Goal: Complete application form: Complete application form

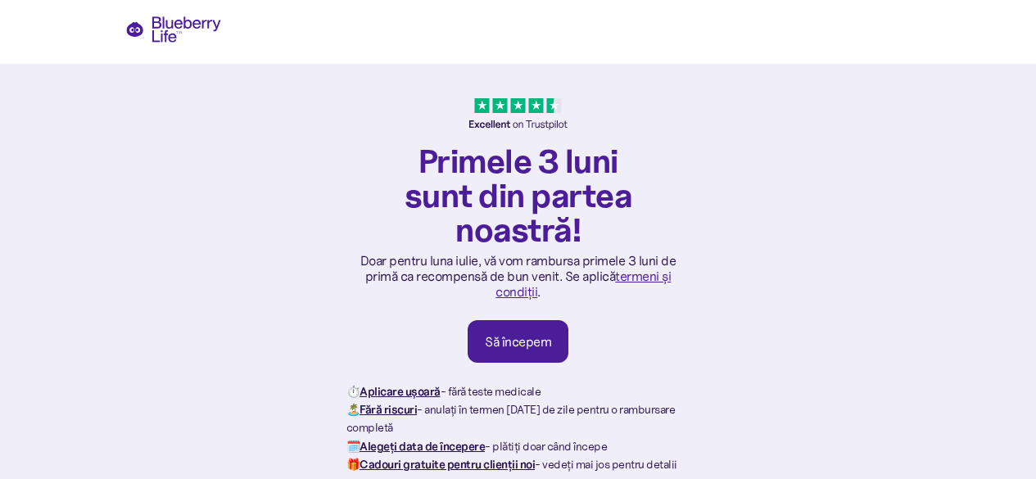
click at [529, 344] on font "Să începem" at bounding box center [518, 341] width 66 height 16
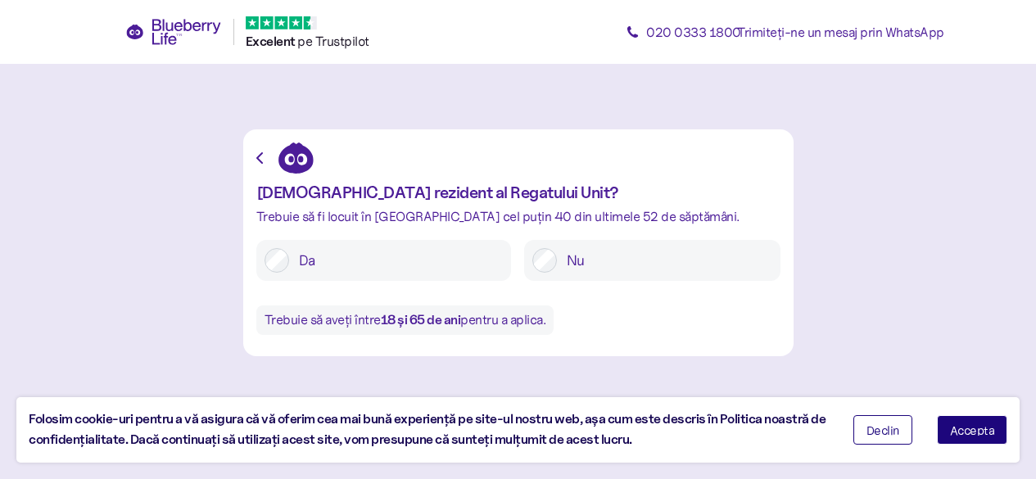
click at [291, 257] on label "Da" at bounding box center [396, 260] width 214 height 25
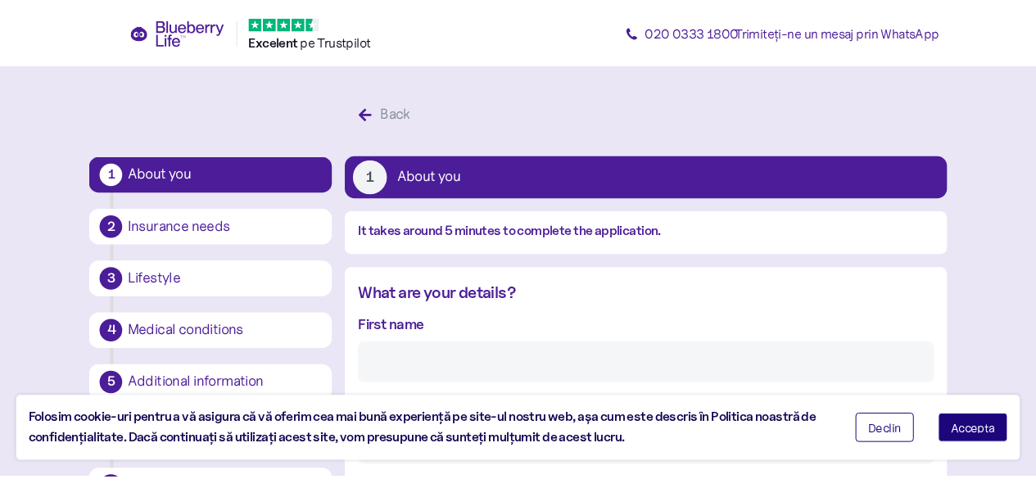
scroll to position [31, 0]
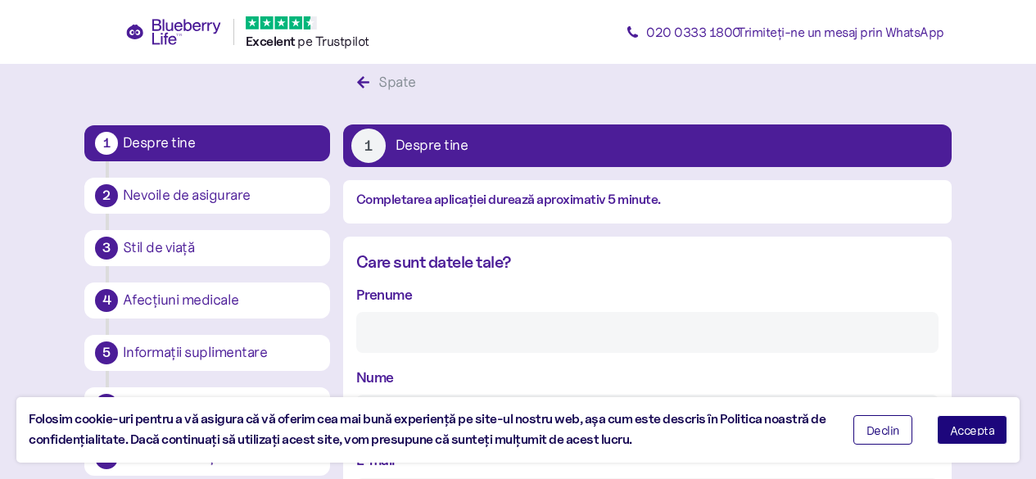
click at [373, 333] on input "Prenume" at bounding box center [647, 332] width 582 height 41
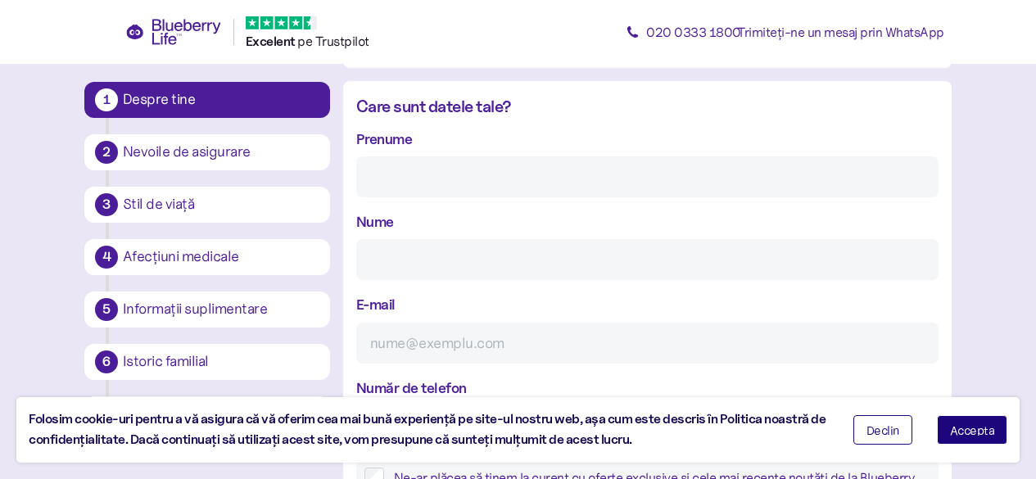
scroll to position [195, 0]
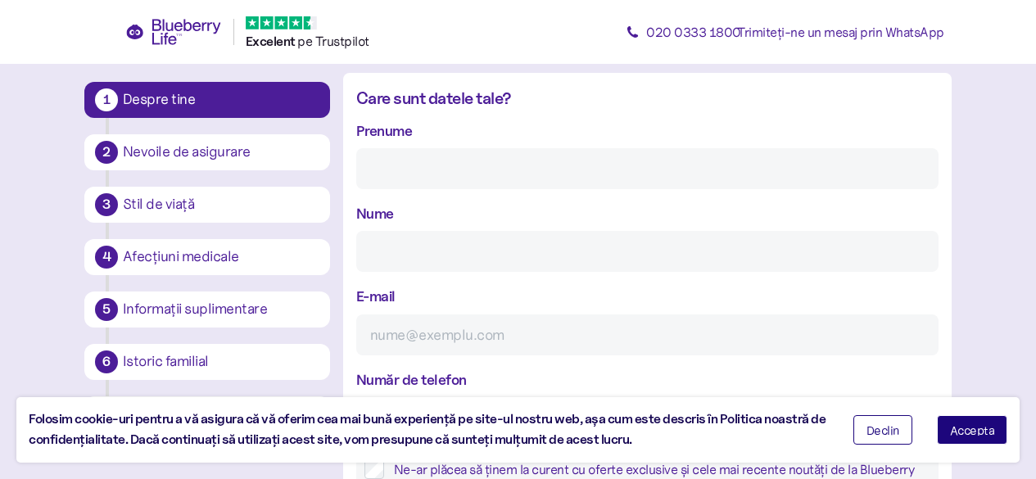
click at [403, 173] on input "Prenume" at bounding box center [647, 168] width 582 height 41
type input "c"
type input "CONSTATIN-SORIN"
click at [373, 260] on input "Nume" at bounding box center [647, 251] width 582 height 41
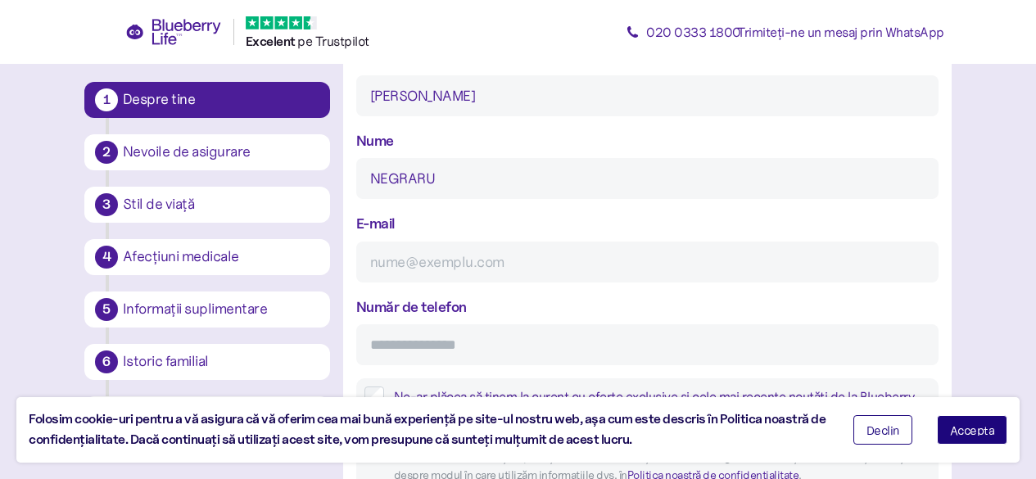
scroll to position [359, 0]
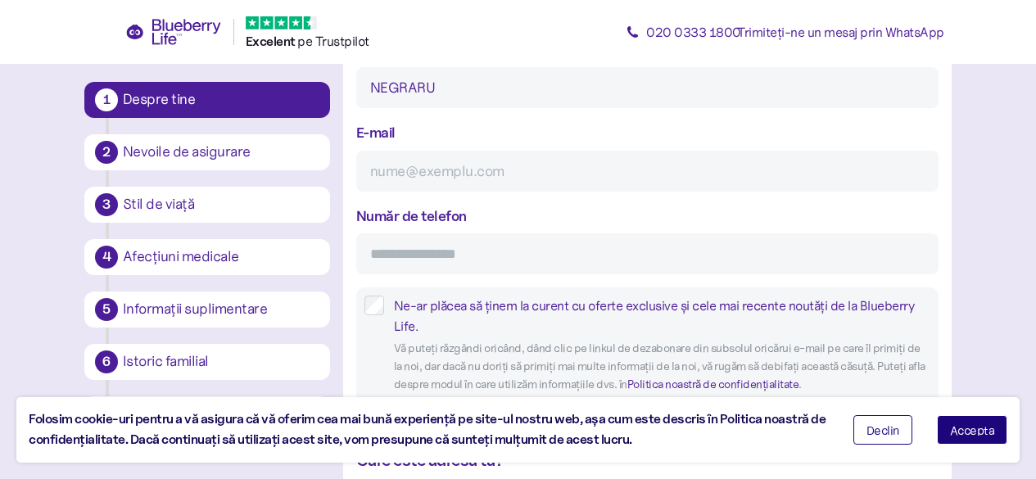
type input "NEGRARU"
click at [386, 170] on input "E-mail" at bounding box center [647, 171] width 582 height 41
type input "N"
type input "negrarucs@gmail.com"
click at [374, 259] on input "Număr de telefon" at bounding box center [647, 253] width 582 height 41
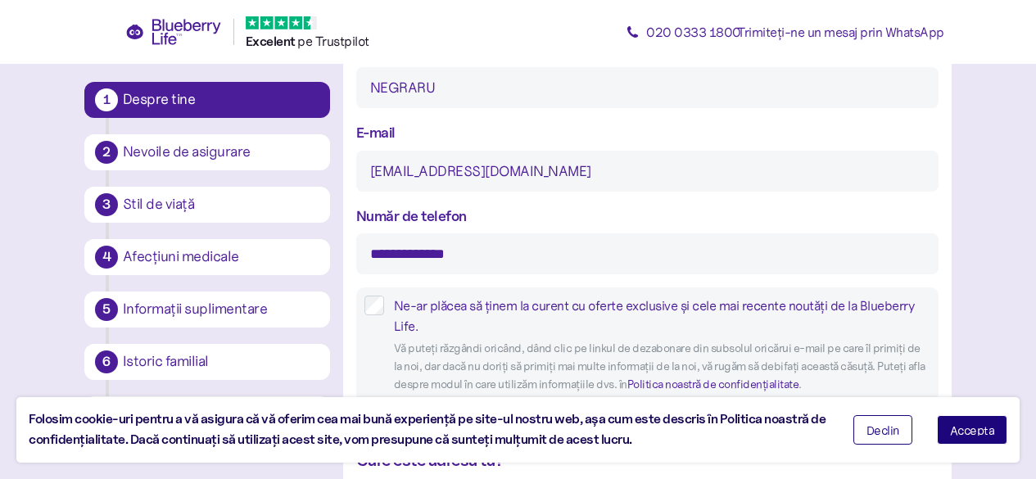
type input "**********"
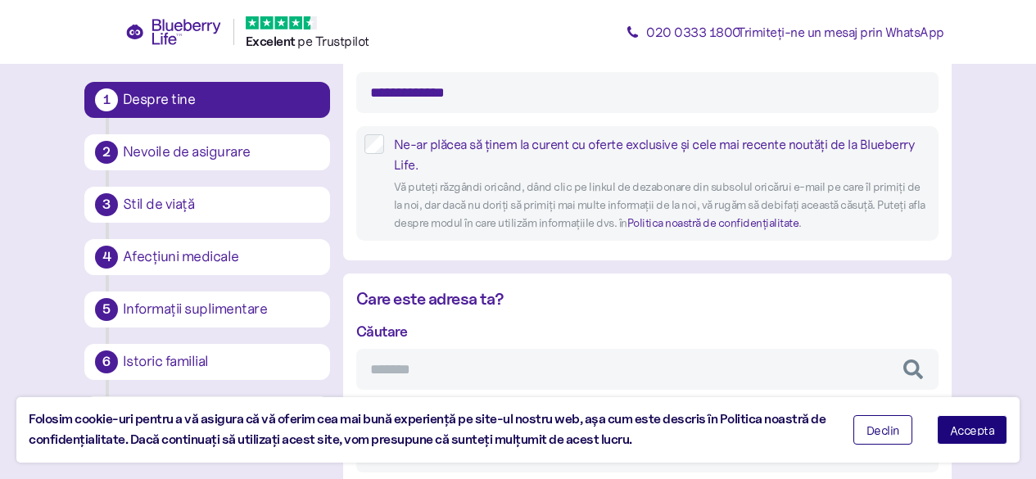
scroll to position [522, 0]
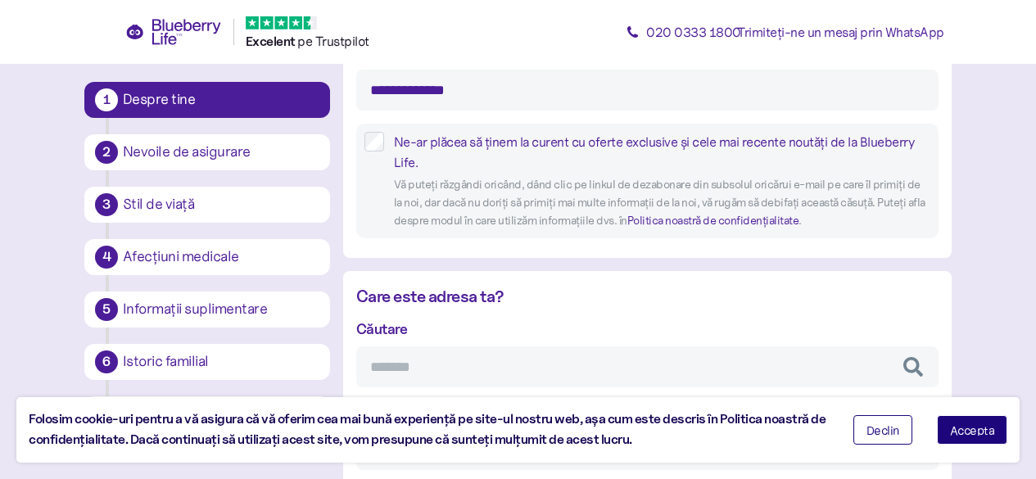
click at [962, 435] on font "Accepta" at bounding box center [972, 431] width 45 height 16
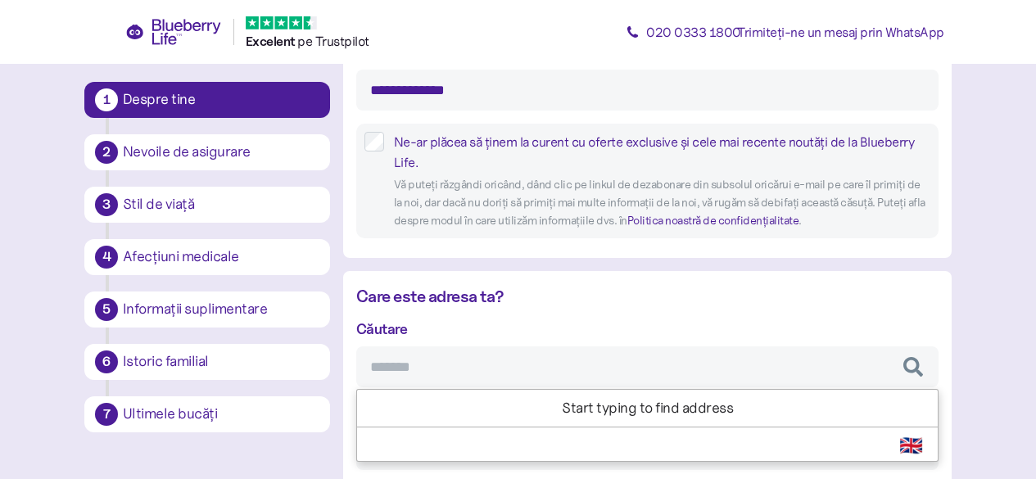
click at [391, 369] on input "Căutare" at bounding box center [647, 366] width 582 height 41
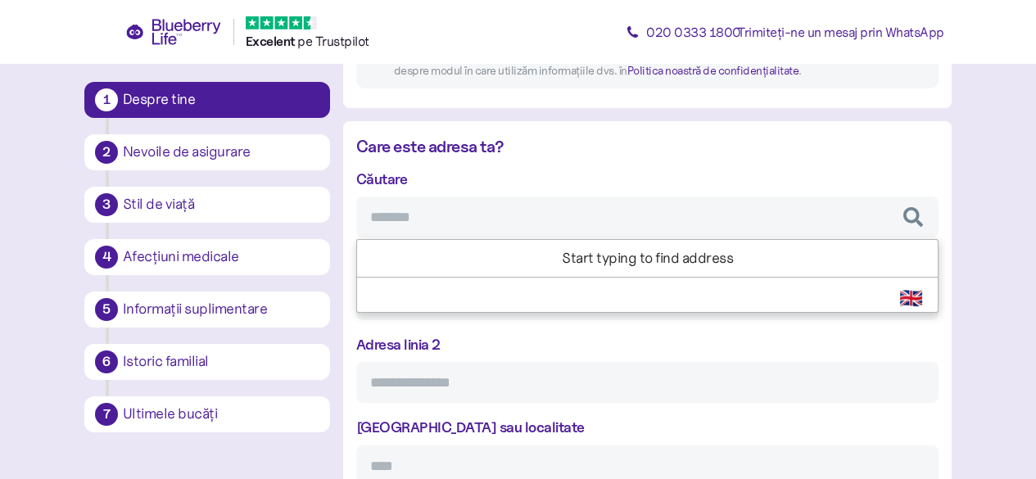
scroll to position [686, 0]
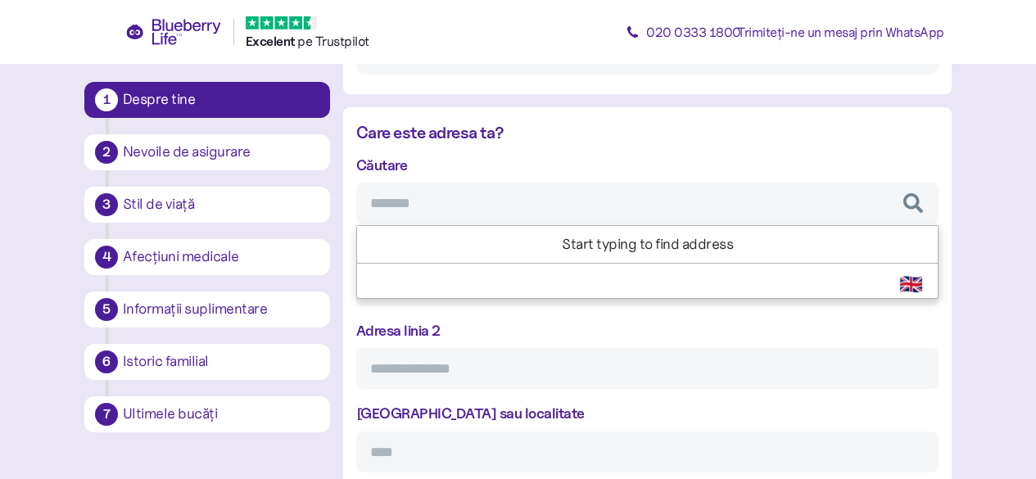
click at [640, 241] on li "Start typing to find address" at bounding box center [647, 244] width 581 height 37
click at [391, 203] on input "Căutare" at bounding box center [647, 203] width 582 height 41
click at [406, 202] on input "Căutare" at bounding box center [647, 203] width 582 height 41
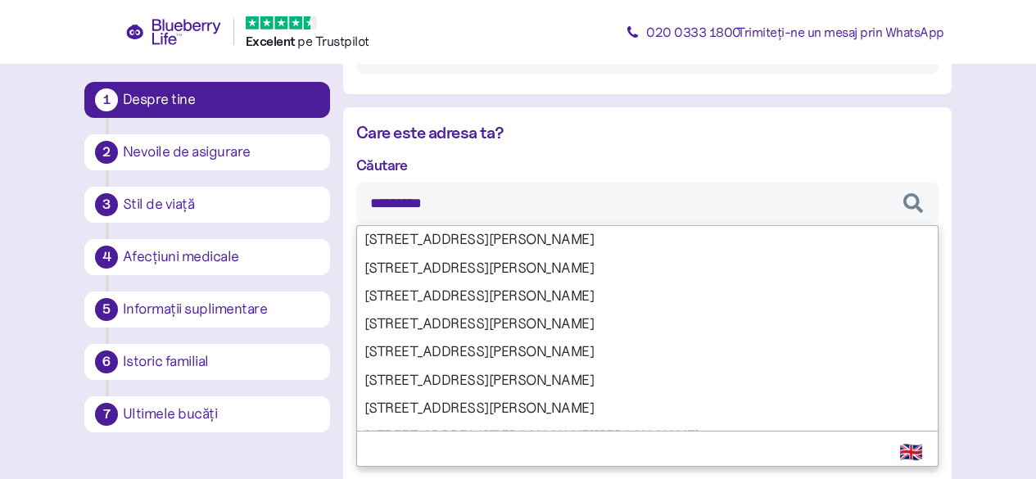
type input "**********"
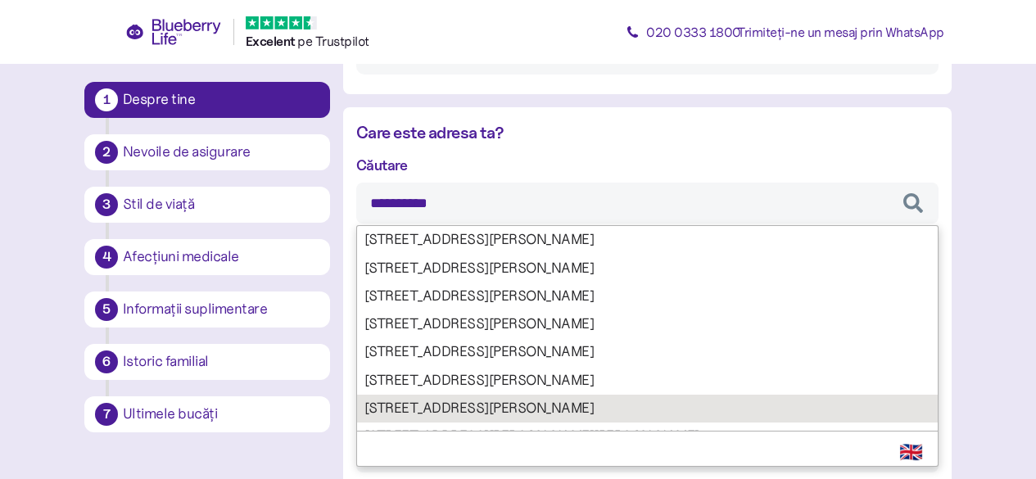
type input "**********"
type input "*******"
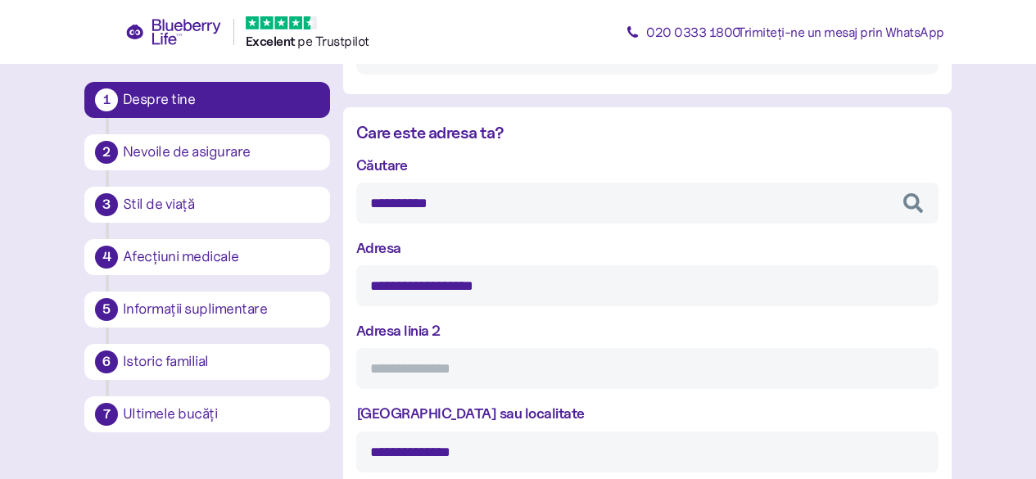
click at [422, 409] on div "**********" at bounding box center [647, 396] width 582 height 485
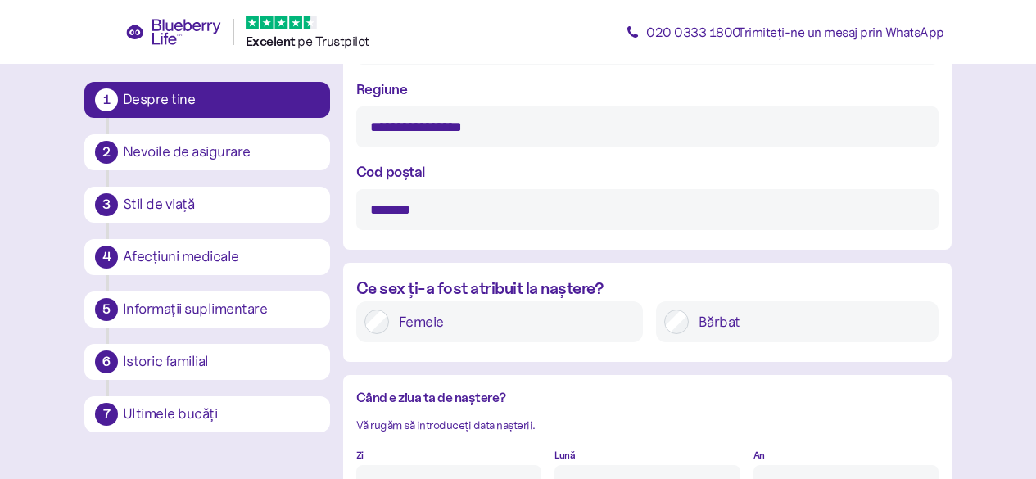
scroll to position [1096, 0]
type input "**********"
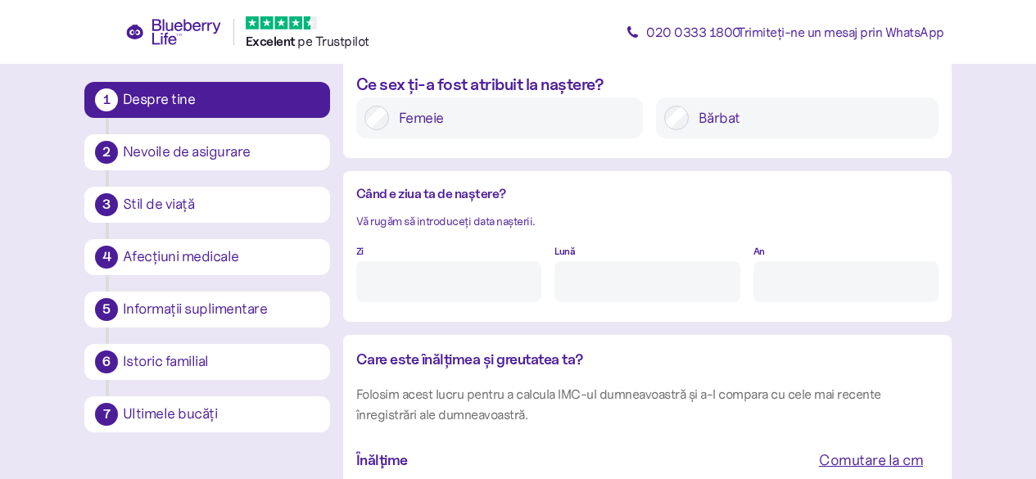
scroll to position [1341, 0]
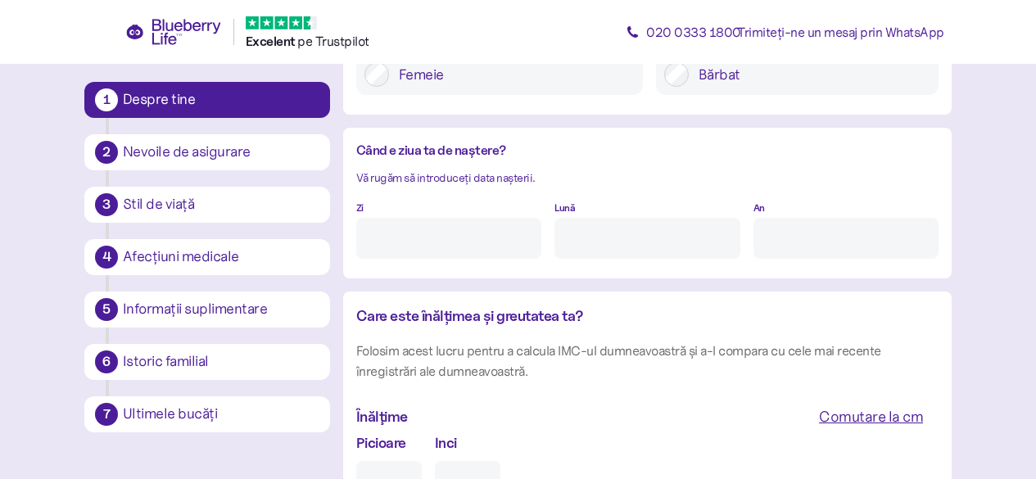
click at [417, 236] on input "Zi" at bounding box center [448, 238] width 185 height 41
type input "29"
click at [571, 233] on input "Lună" at bounding box center [646, 238] width 185 height 41
type input "n"
type input "11"
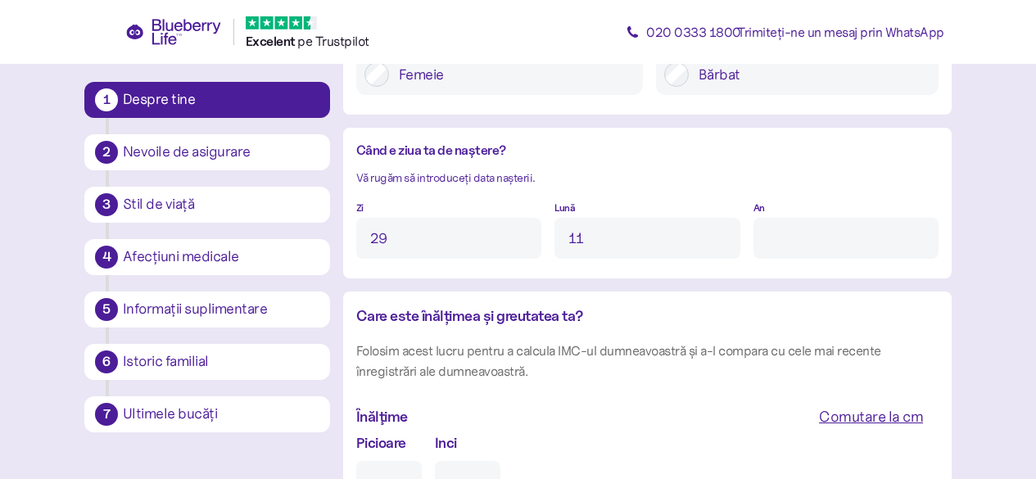
click at [772, 236] on input "An" at bounding box center [845, 238] width 185 height 41
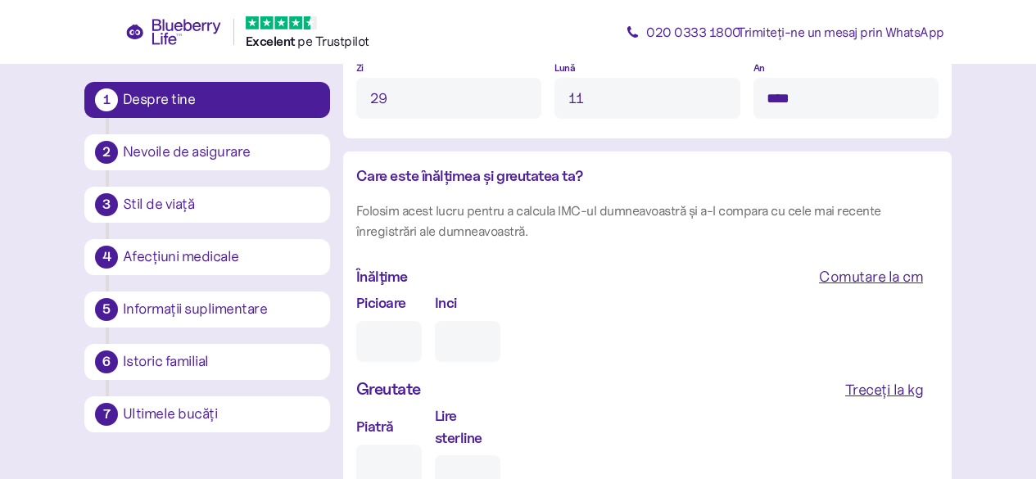
scroll to position [1505, 0]
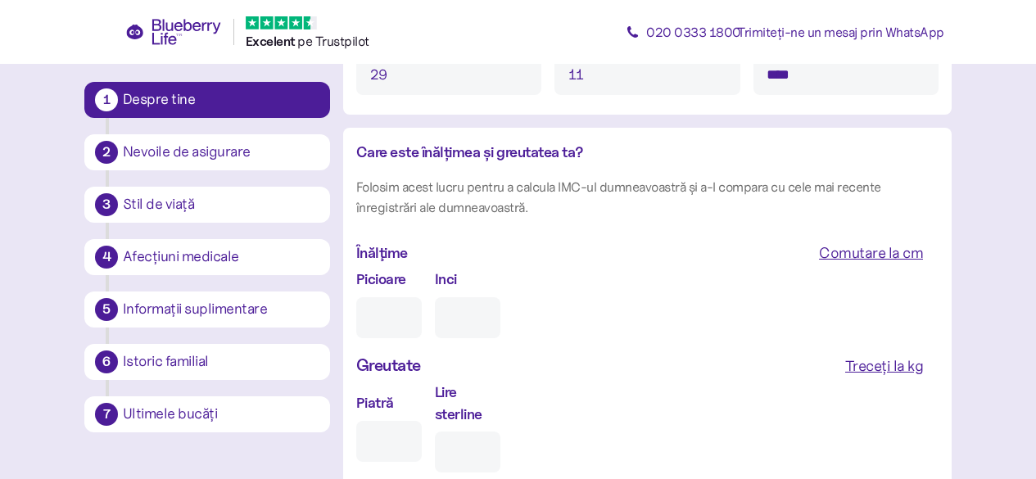
type input "****"
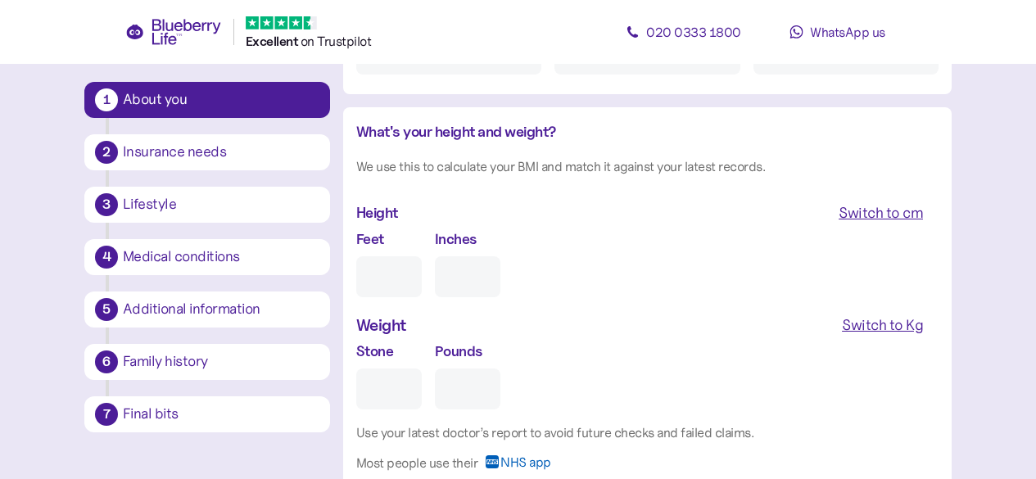
scroll to position [1485, 0]
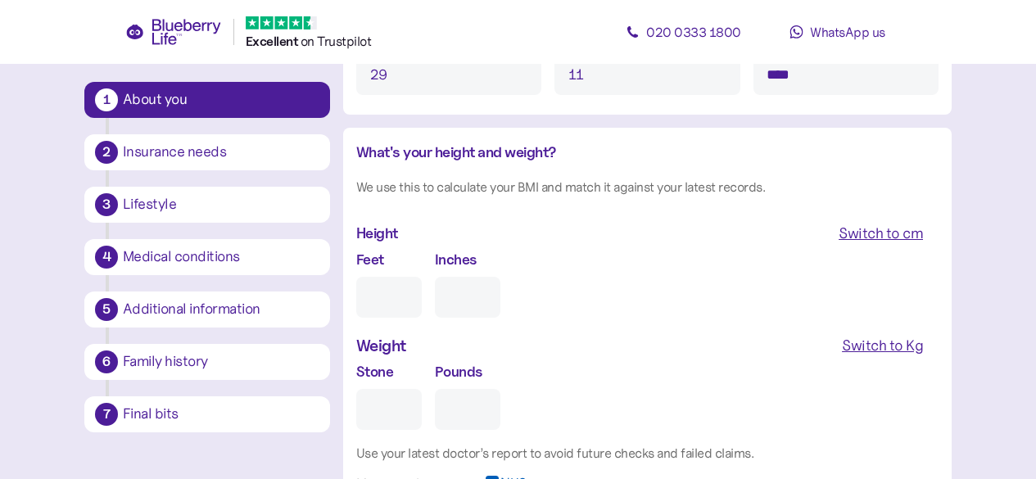
click at [880, 232] on div "Switch to cm" at bounding box center [881, 233] width 84 height 23
click at [382, 301] on input "cm" at bounding box center [425, 297] width 139 height 41
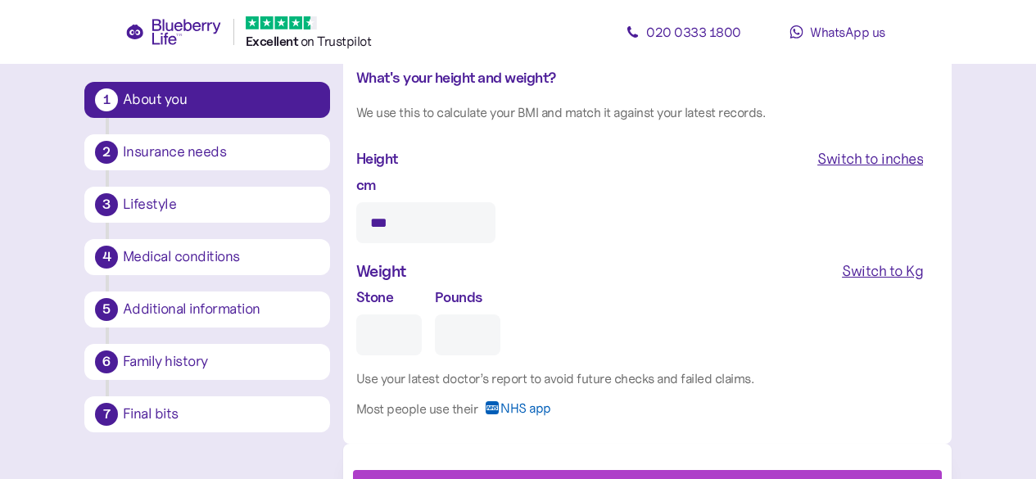
scroll to position [1567, 0]
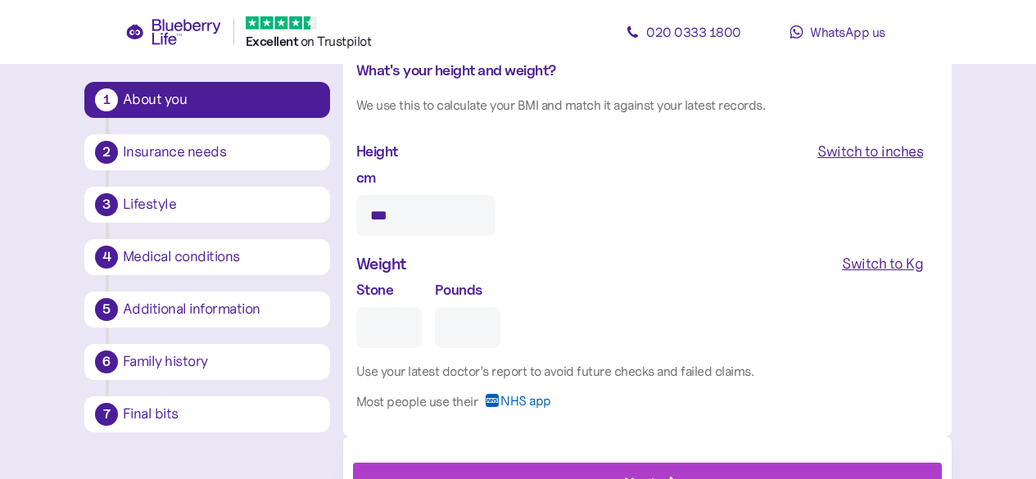
type input "***"
click at [858, 260] on div "Switch to Kg" at bounding box center [882, 263] width 81 height 23
click at [384, 326] on input "Kg" at bounding box center [425, 327] width 139 height 41
type input "*"
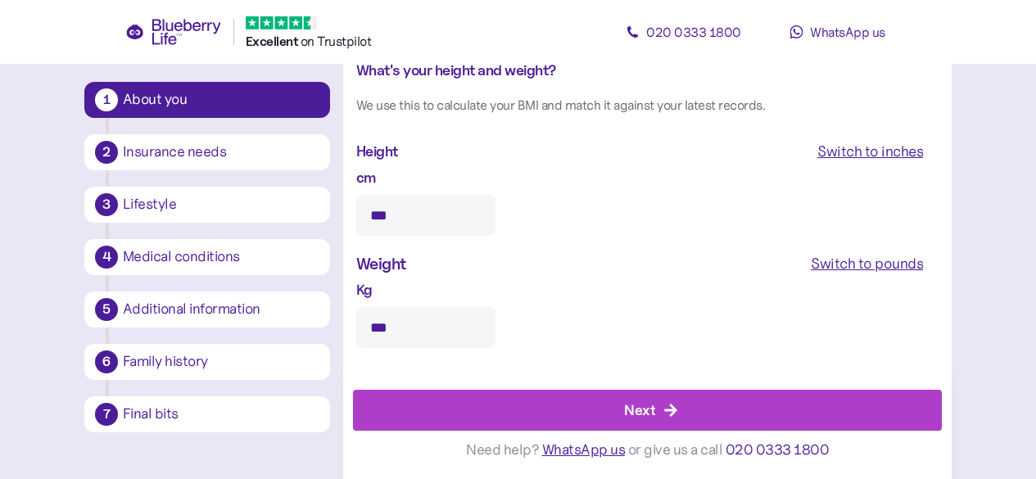
type input "***"
click at [678, 404] on div "Next" at bounding box center [651, 410] width 552 height 39
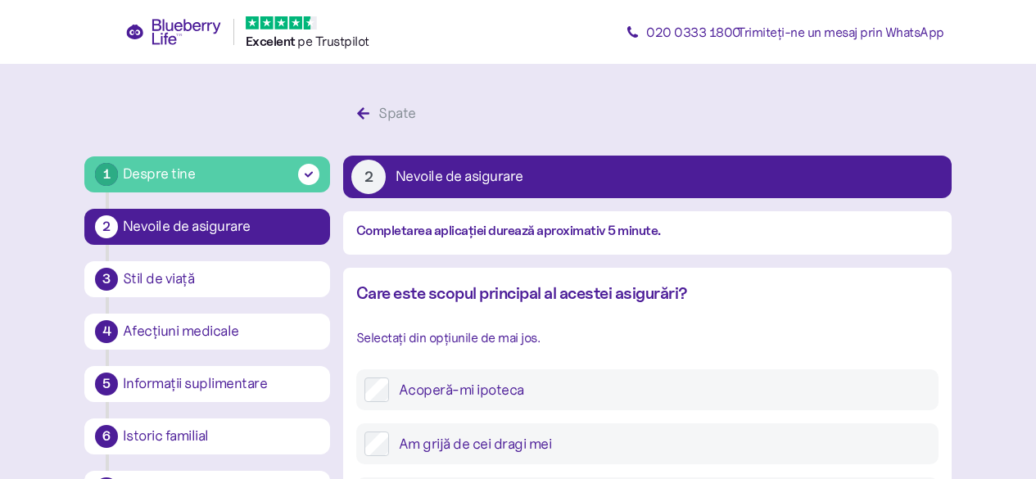
click at [176, 22] on icon at bounding box center [173, 32] width 97 height 26
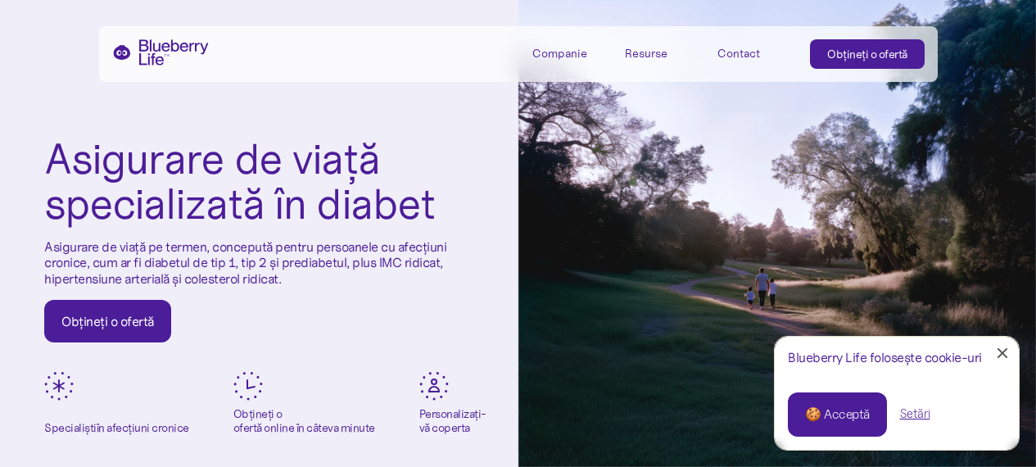
drag, startPoint x: 1006, startPoint y: 350, endPoint x: 1001, endPoint y: 333, distance: 18.1
click at [1006, 350] on link "Închide fereastra pop-up pentru cookie-uri" at bounding box center [1002, 353] width 33 height 33
